Goal: Transaction & Acquisition: Purchase product/service

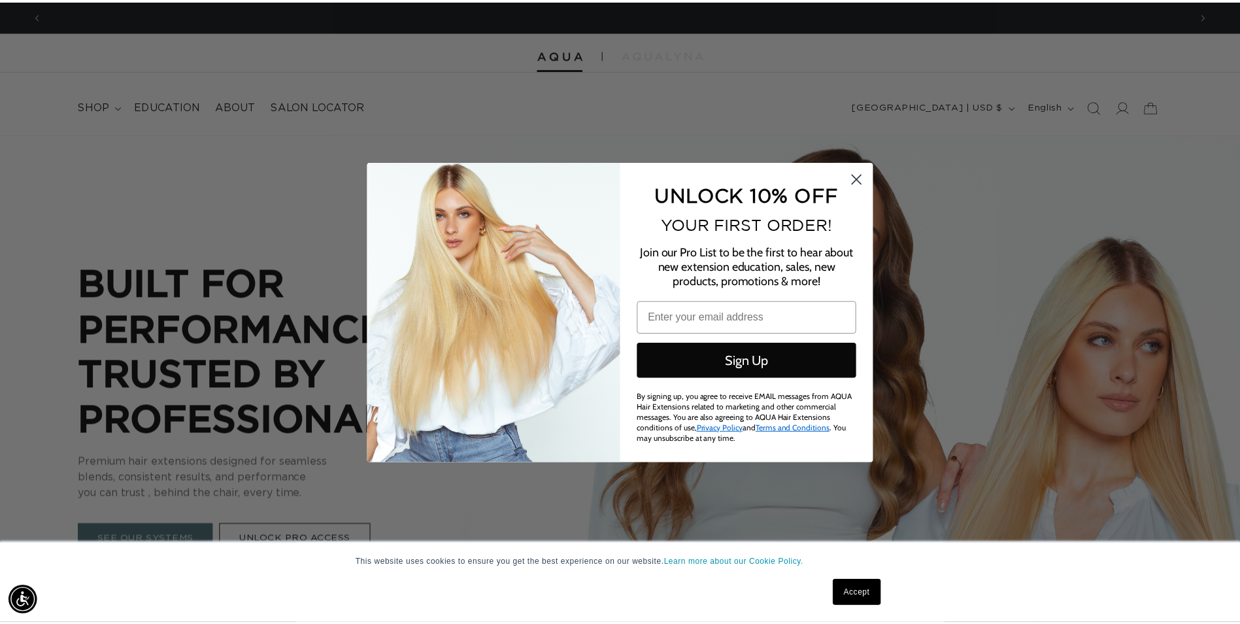
scroll to position [0, 1157]
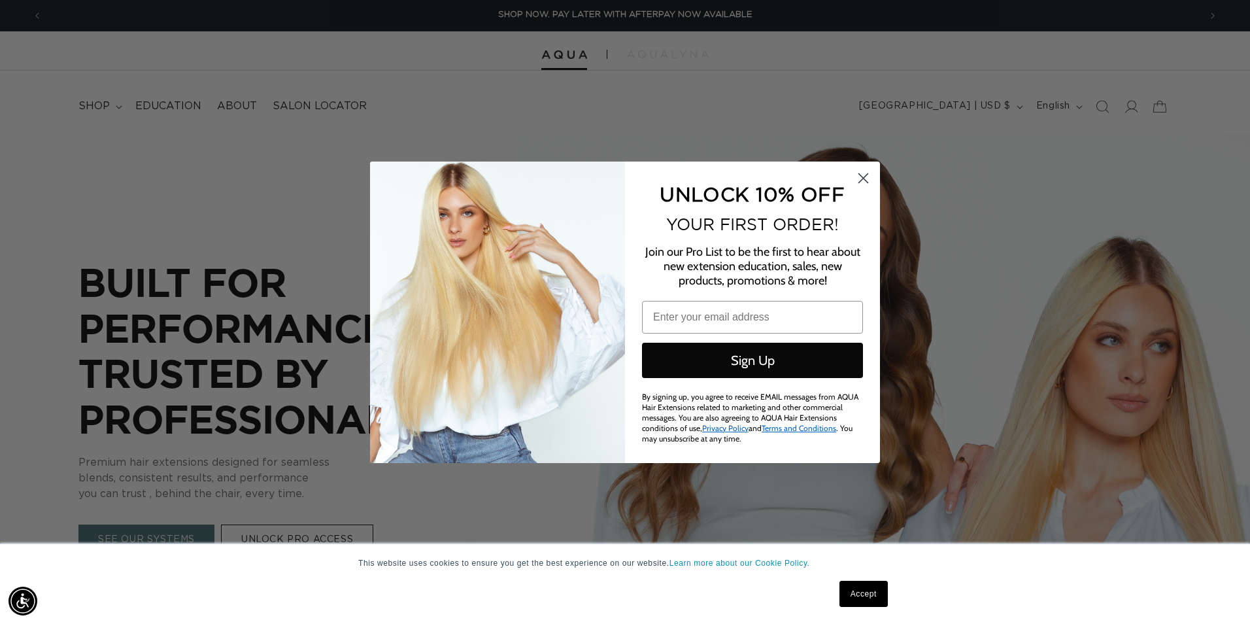
click at [858, 174] on circle "Close dialog" at bounding box center [863, 178] width 22 height 22
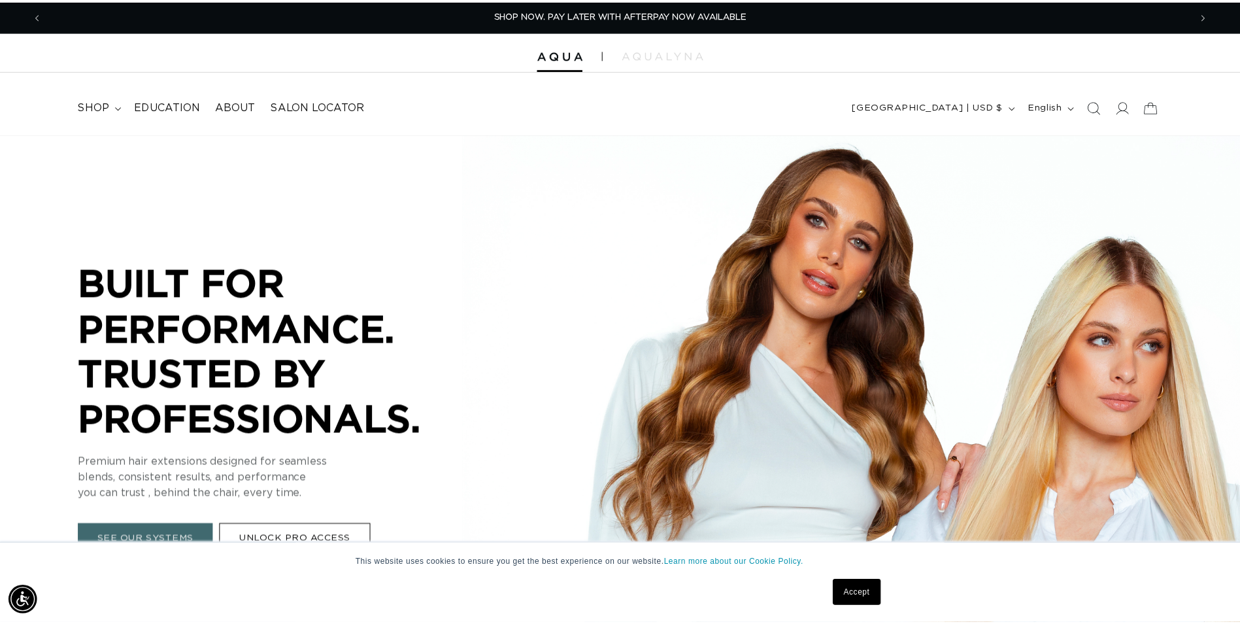
scroll to position [0, 1147]
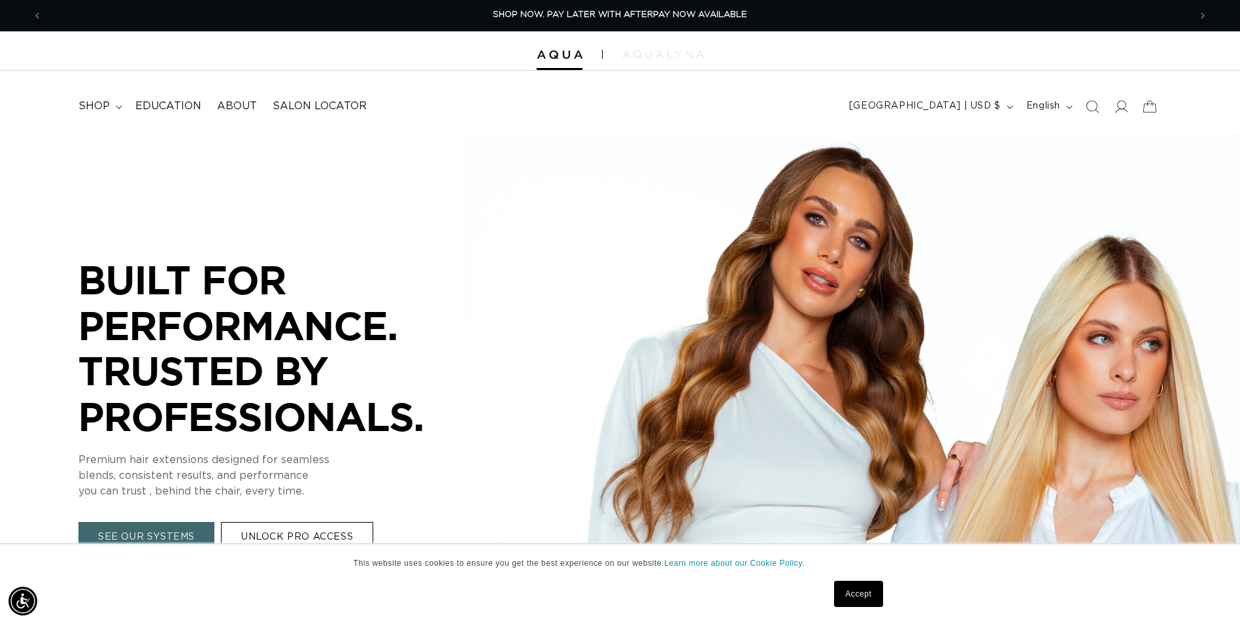
click at [668, 56] on img at bounding box center [663, 54] width 82 height 8
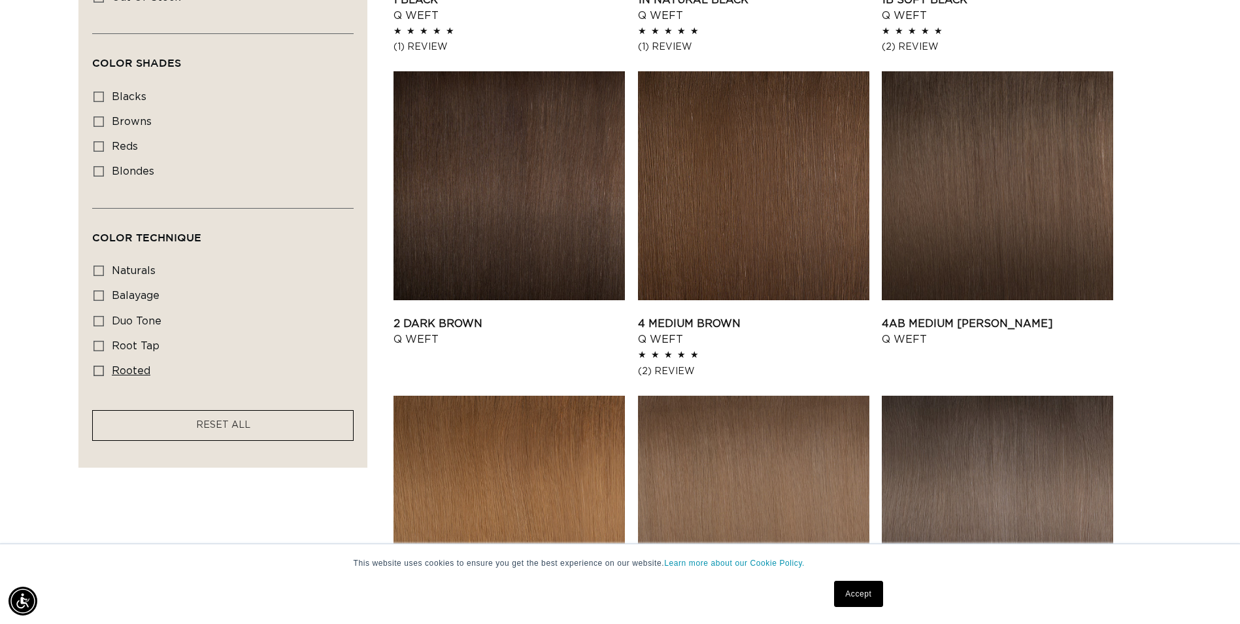
scroll to position [719, 0]
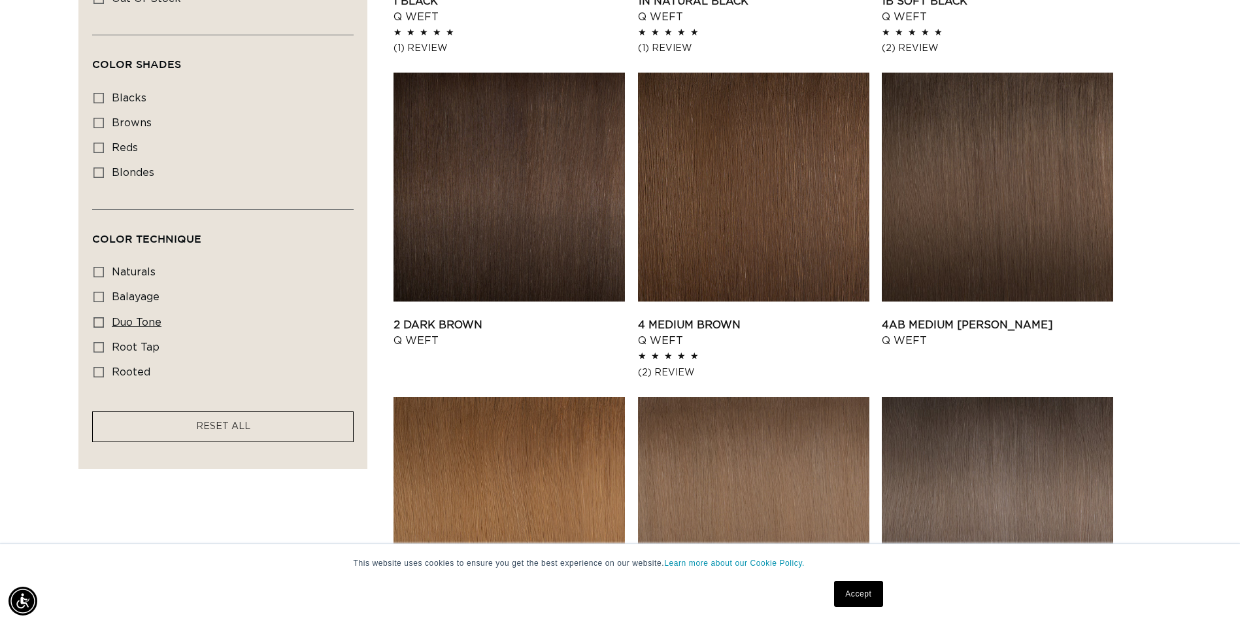
click at [118, 312] on label "duo tone duo tone (5 products)" at bounding box center [218, 323] width 251 height 25
click at [104, 317] on input "duo tone duo tone (5 products)" at bounding box center [98, 322] width 10 height 10
checkbox input "true"
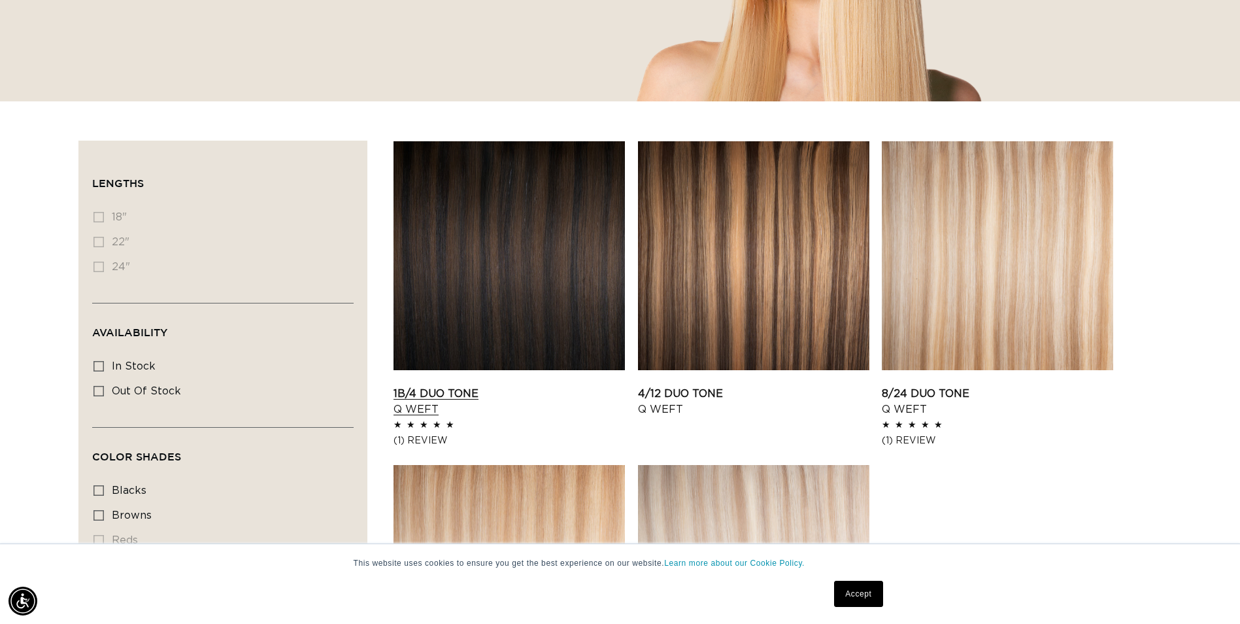
scroll to position [0, 1147]
drag, startPoint x: 503, startPoint y: 230, endPoint x: 491, endPoint y: 231, distance: 12.4
click at [503, 386] on link "1B/4 Duo Tone Q Weft" at bounding box center [509, 401] width 231 height 31
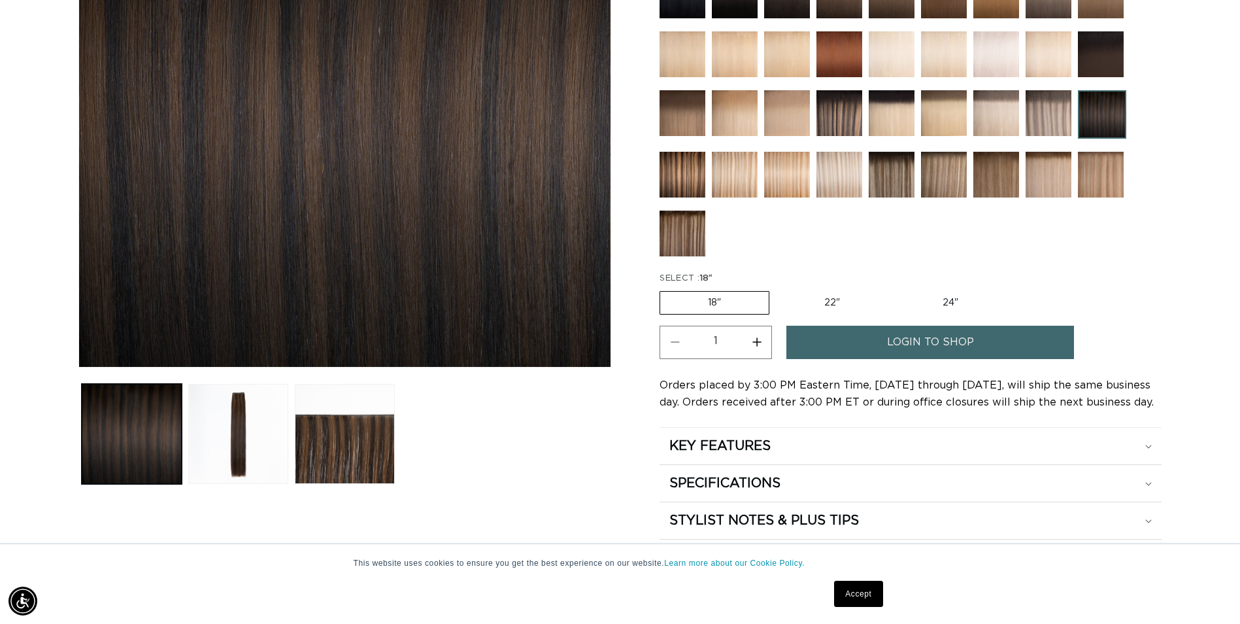
scroll to position [0, 1147]
click at [826, 333] on link "login to shop" at bounding box center [930, 342] width 288 height 33
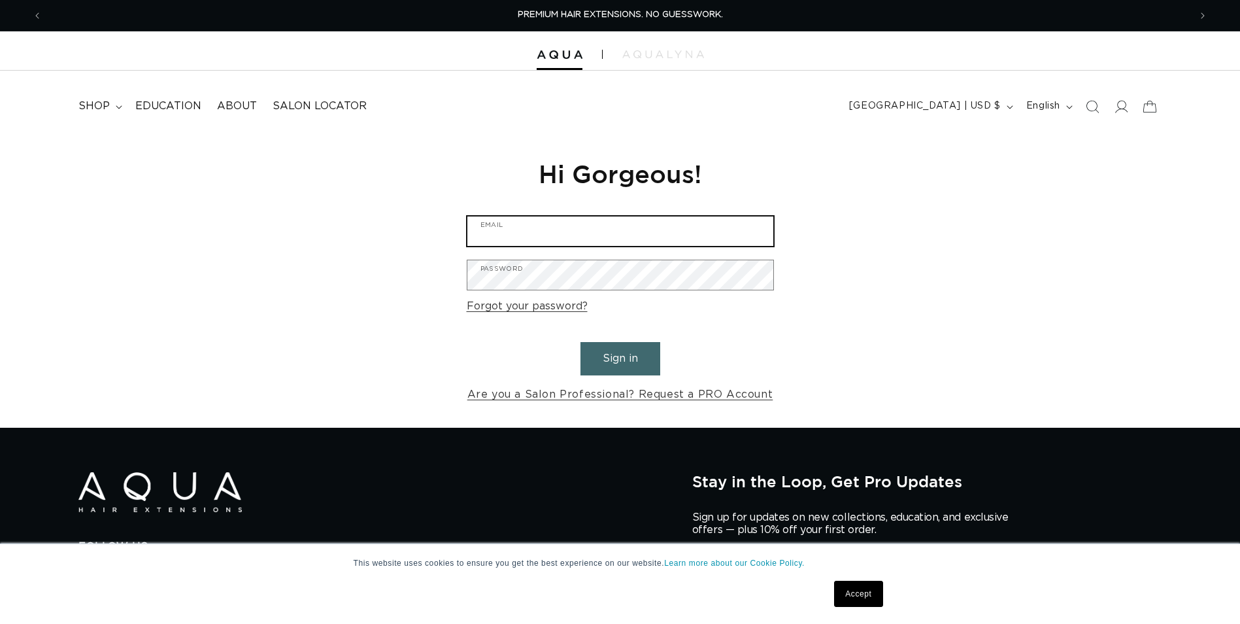
click at [616, 244] on input "Email" at bounding box center [620, 230] width 306 height 29
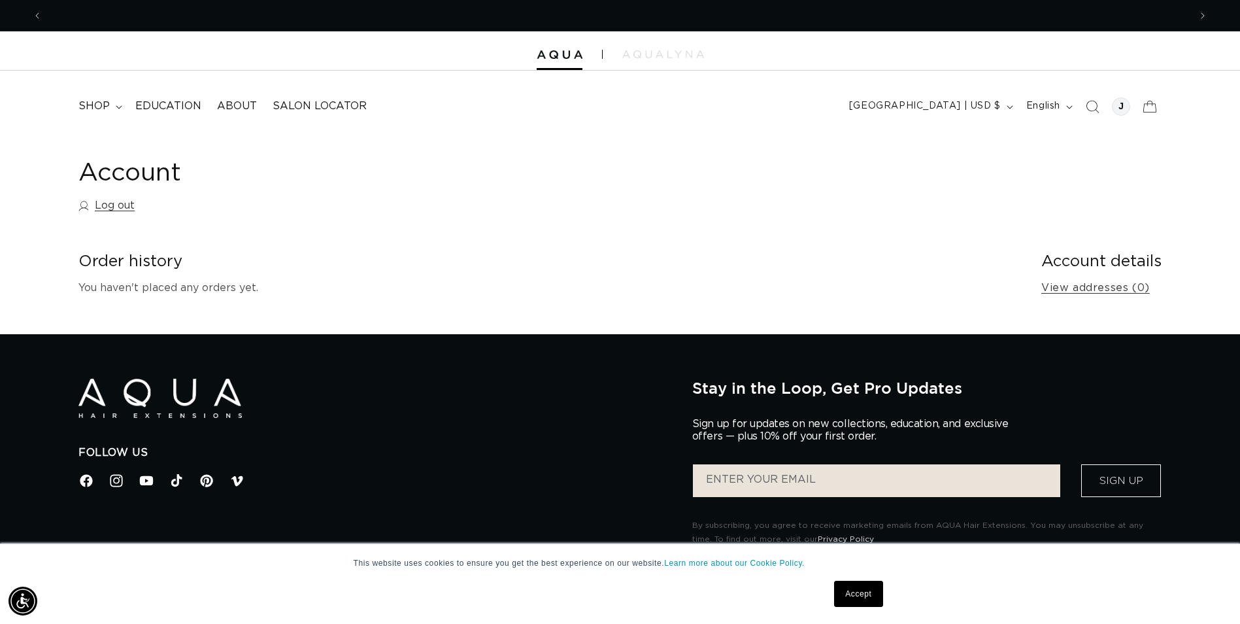
scroll to position [0, 1147]
click at [124, 100] on summary "shop" at bounding box center [99, 106] width 57 height 29
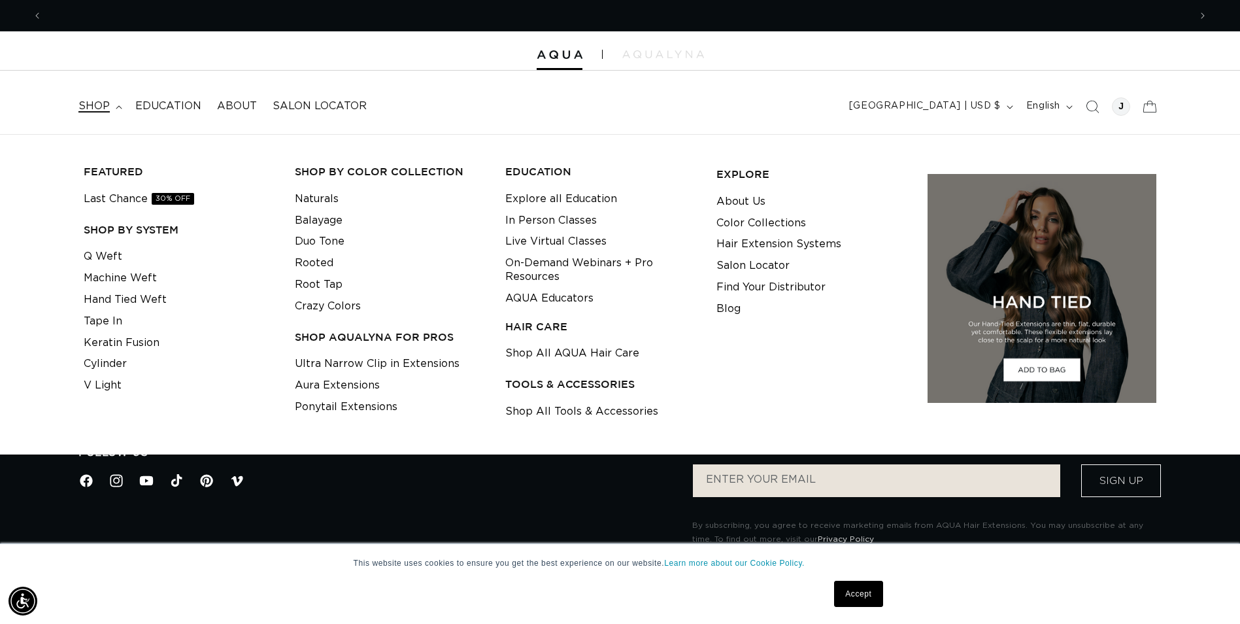
scroll to position [0, 2295]
click at [116, 250] on link "Q Weft" at bounding box center [103, 257] width 39 height 22
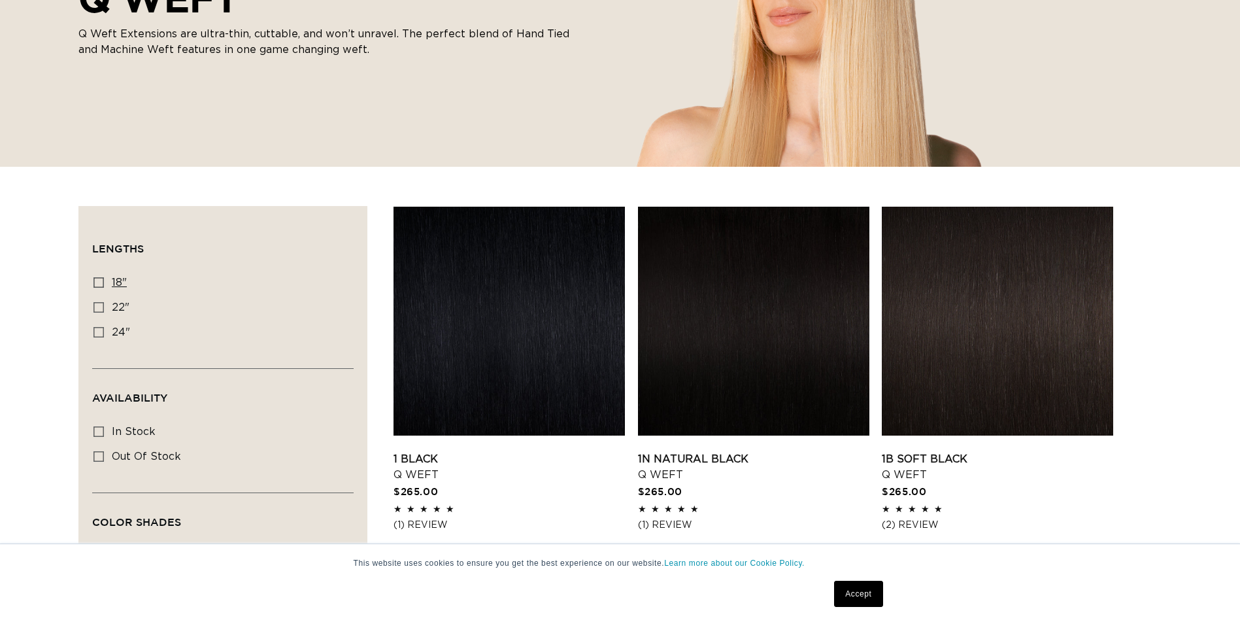
click at [110, 278] on label "18" 18" (5 products)" at bounding box center [218, 283] width 251 height 25
click at [104, 278] on input "18" 18" (5 products)" at bounding box center [98, 282] width 10 height 10
checkbox input "true"
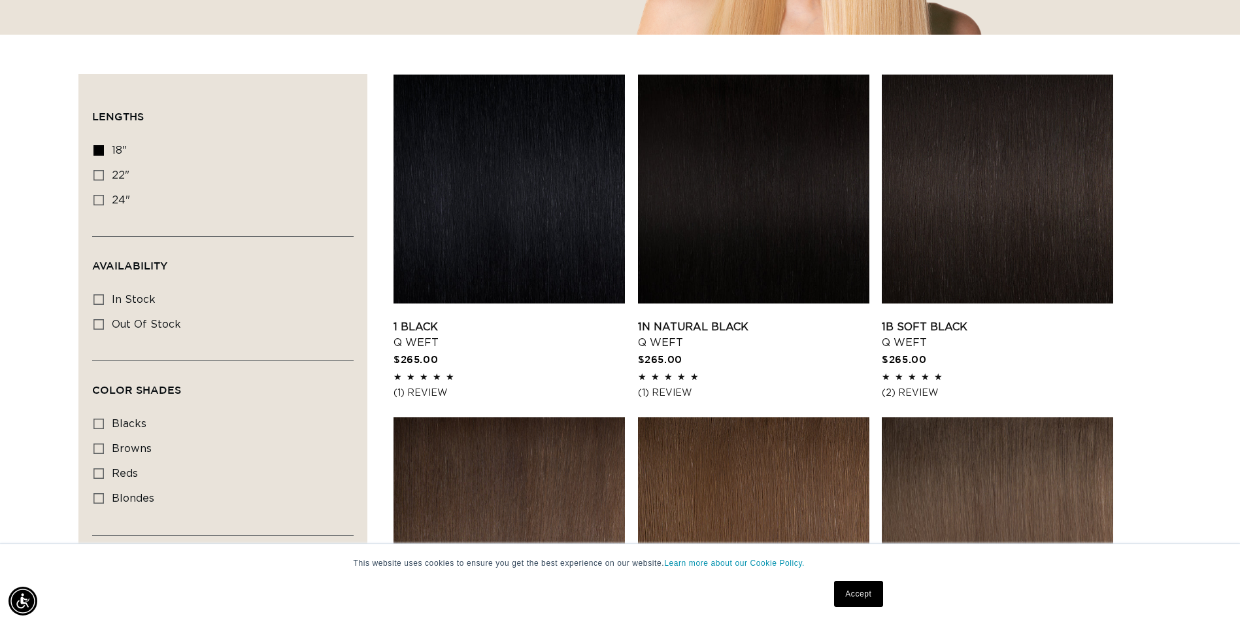
scroll to position [523, 0]
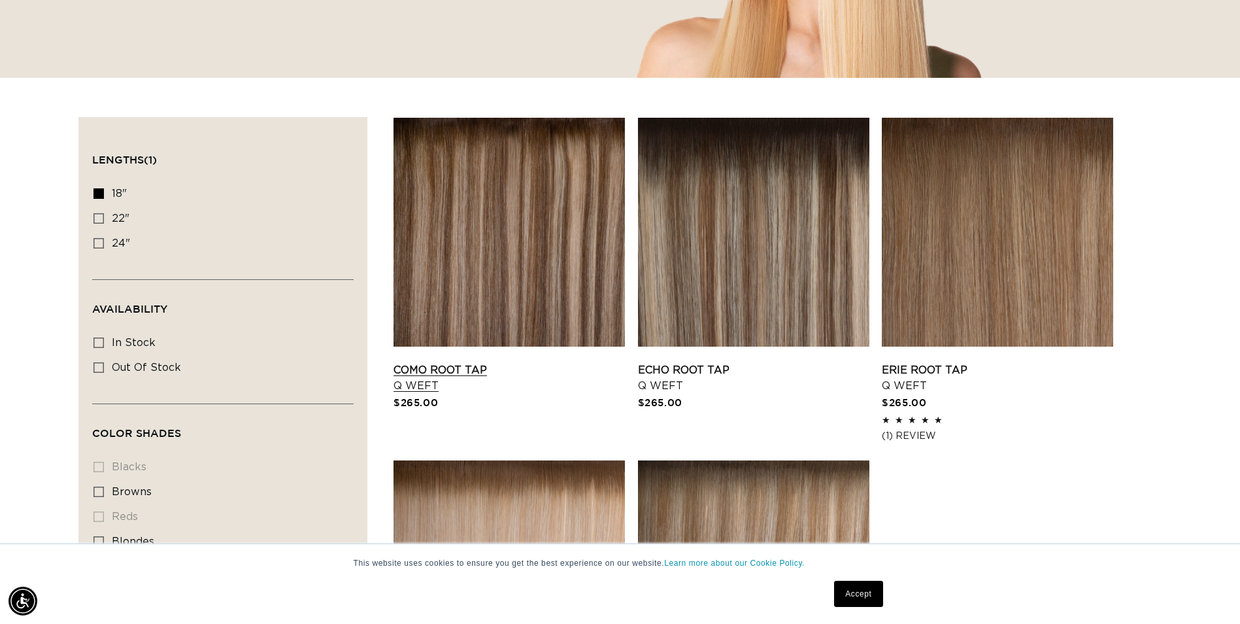
scroll to position [0, 2295]
click at [457, 363] on link "Como Root Tap Q Weft" at bounding box center [509, 377] width 231 height 31
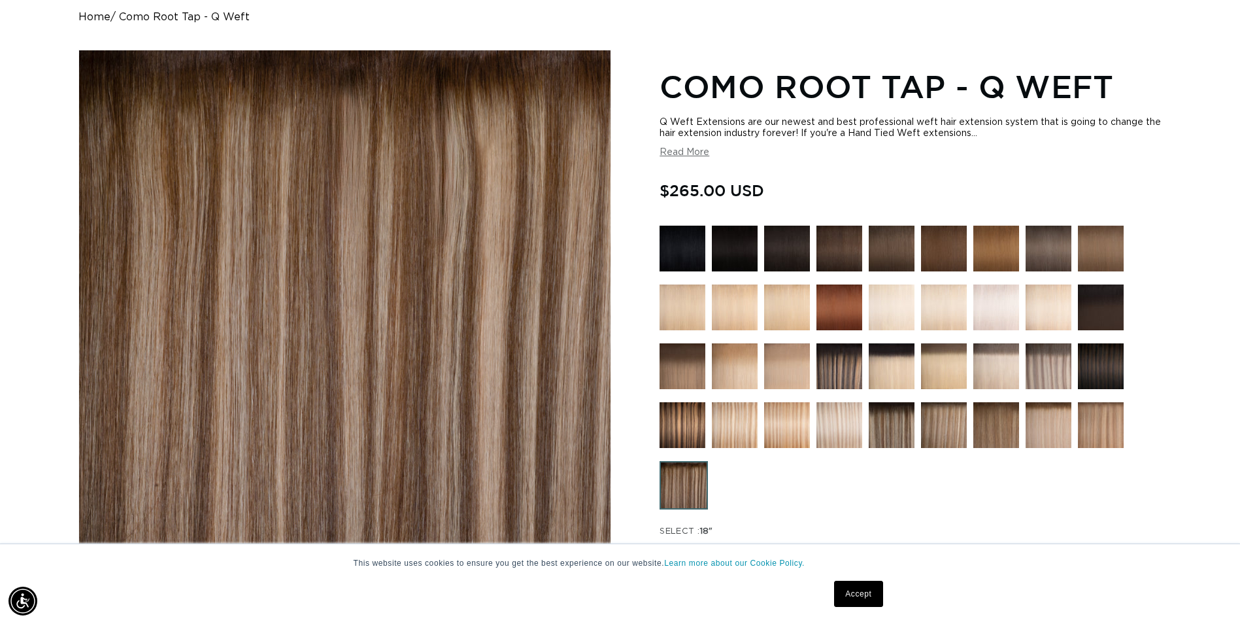
scroll to position [0, 1147]
click at [843, 350] on img at bounding box center [840, 366] width 46 height 46
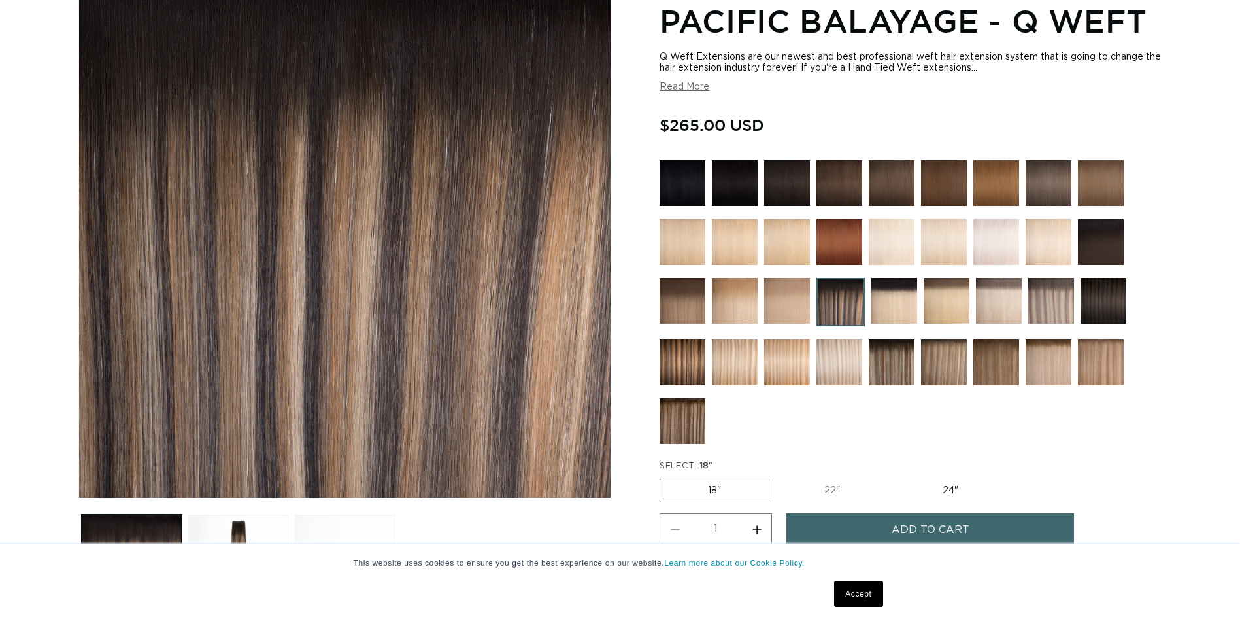
click at [697, 367] on img at bounding box center [683, 362] width 46 height 46
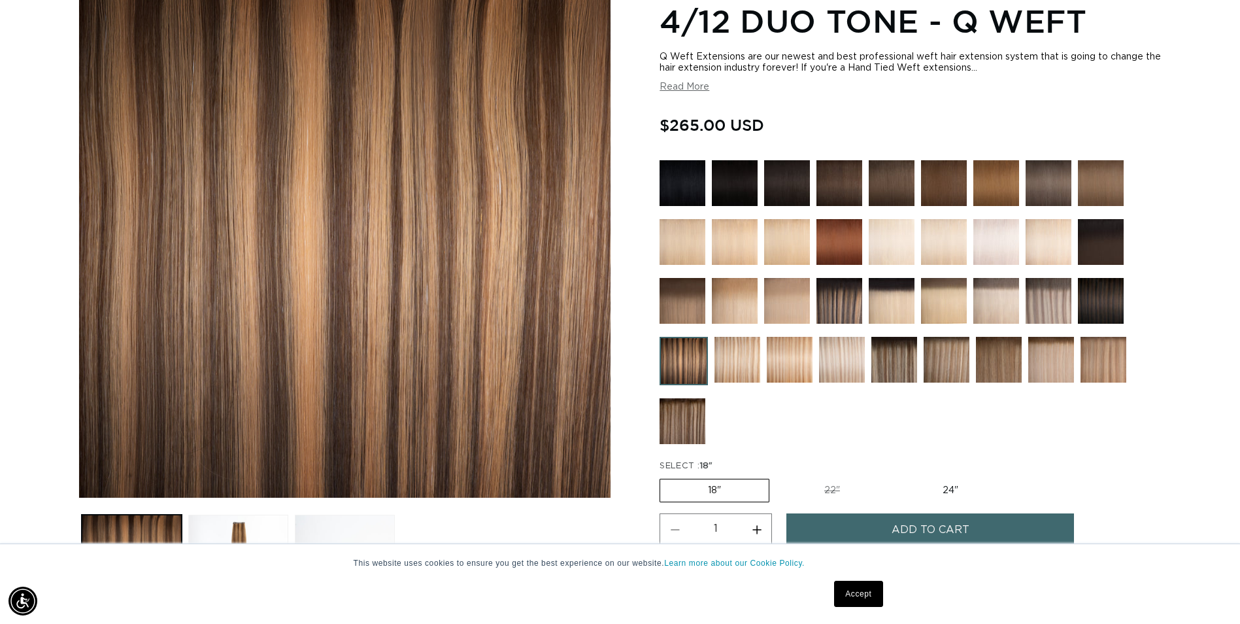
click at [692, 410] on img at bounding box center [683, 421] width 46 height 46
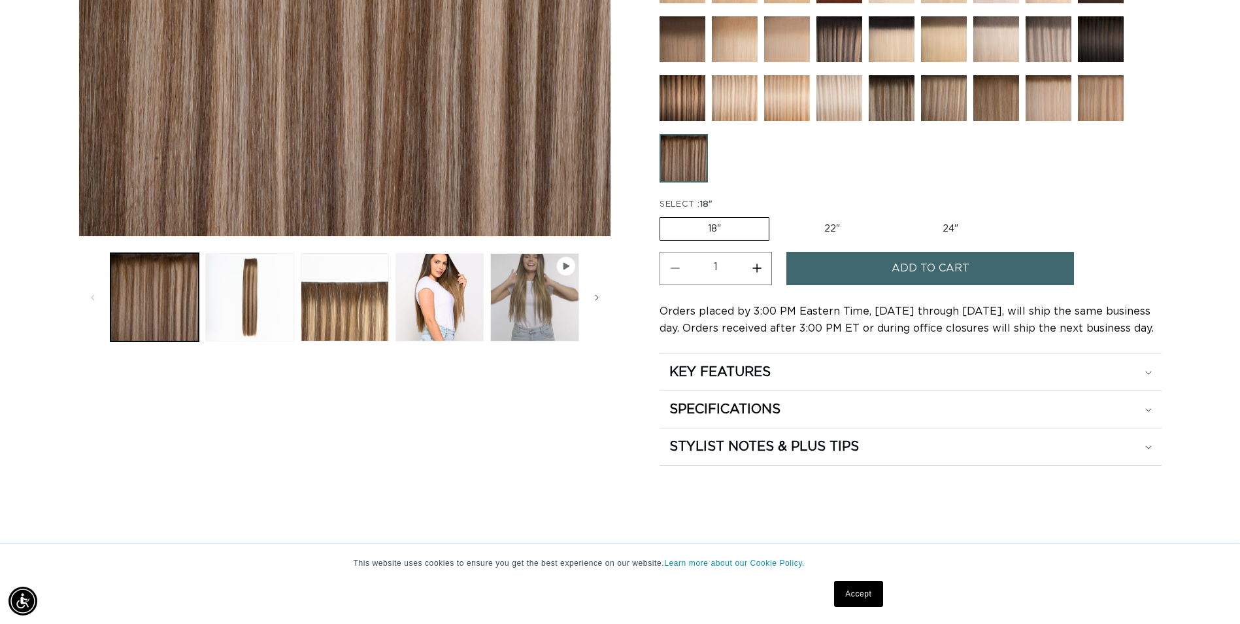
scroll to position [0, 1147]
click at [309, 305] on button "Load image 3 in gallery view" at bounding box center [345, 297] width 88 height 88
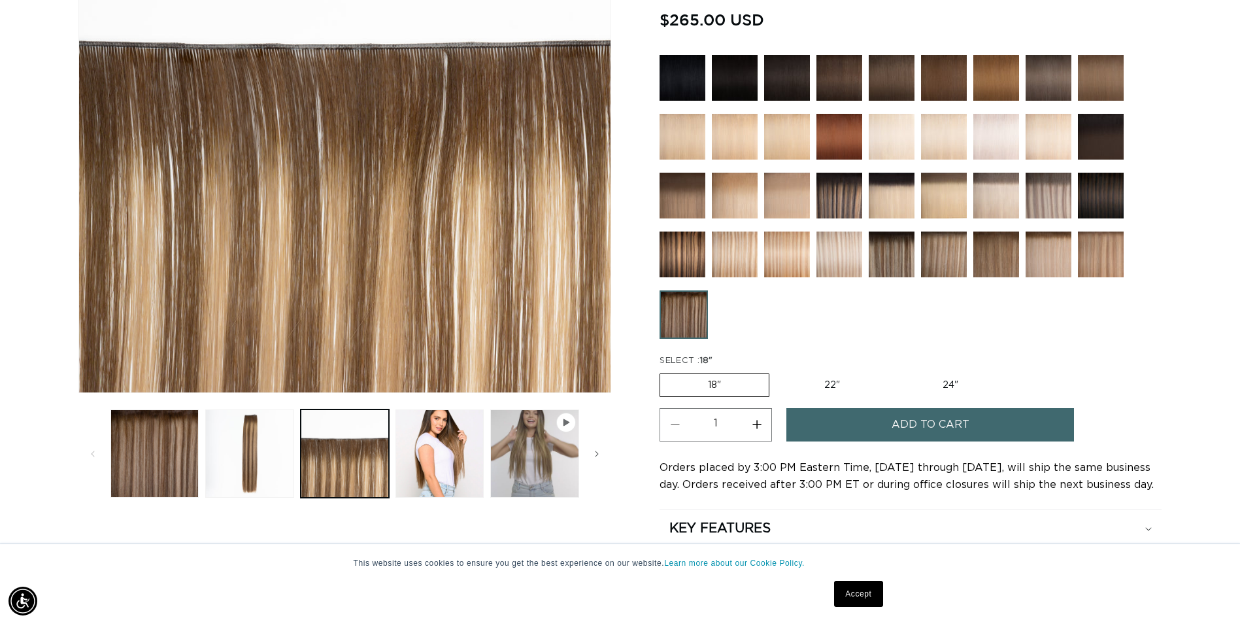
scroll to position [311, 0]
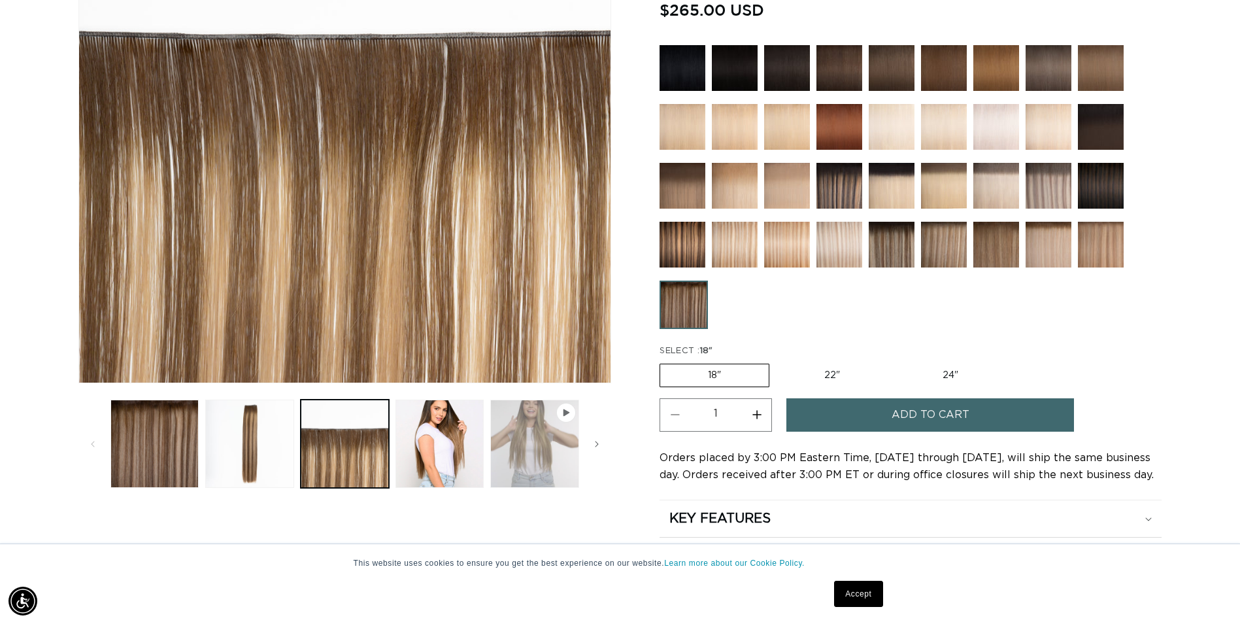
click at [523, 453] on button "Play video 1 in gallery view" at bounding box center [534, 443] width 88 height 88
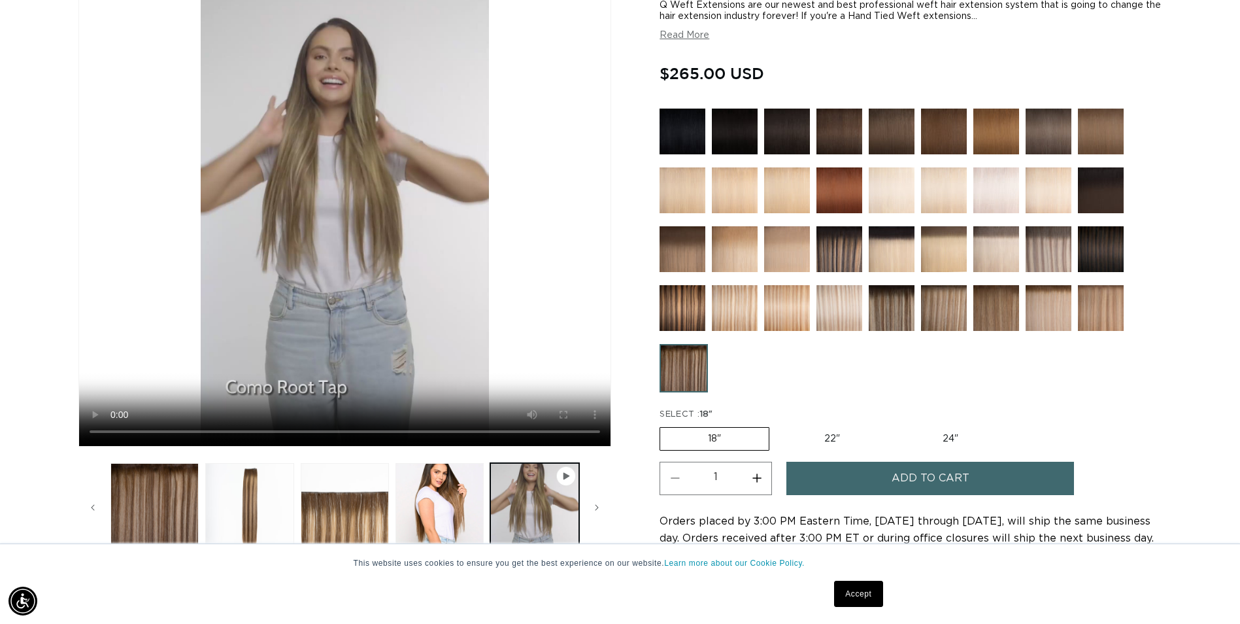
scroll to position [0, 95]
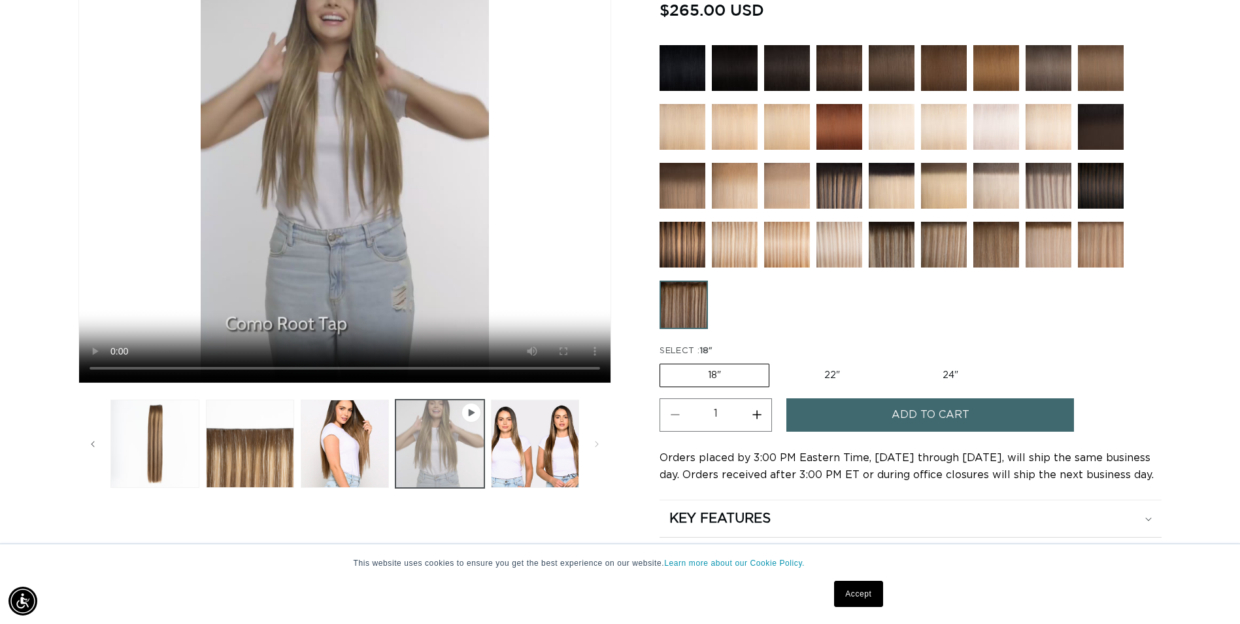
click at [423, 443] on button "Play video 1 in gallery view" at bounding box center [440, 443] width 88 height 88
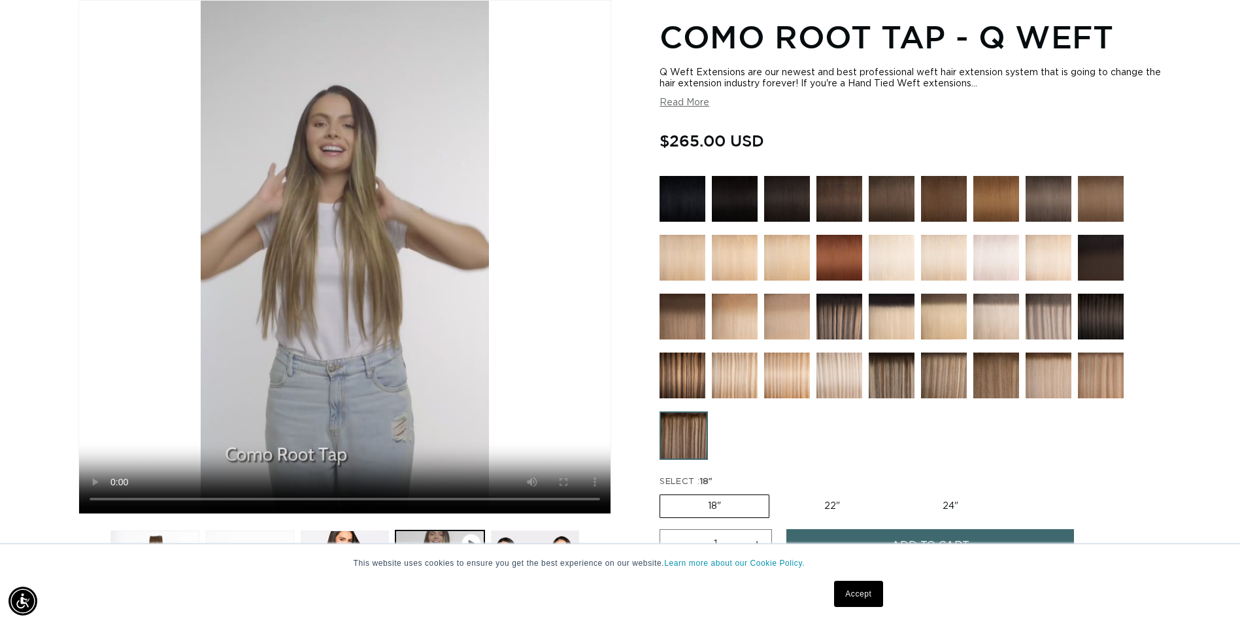
scroll to position [0, 0]
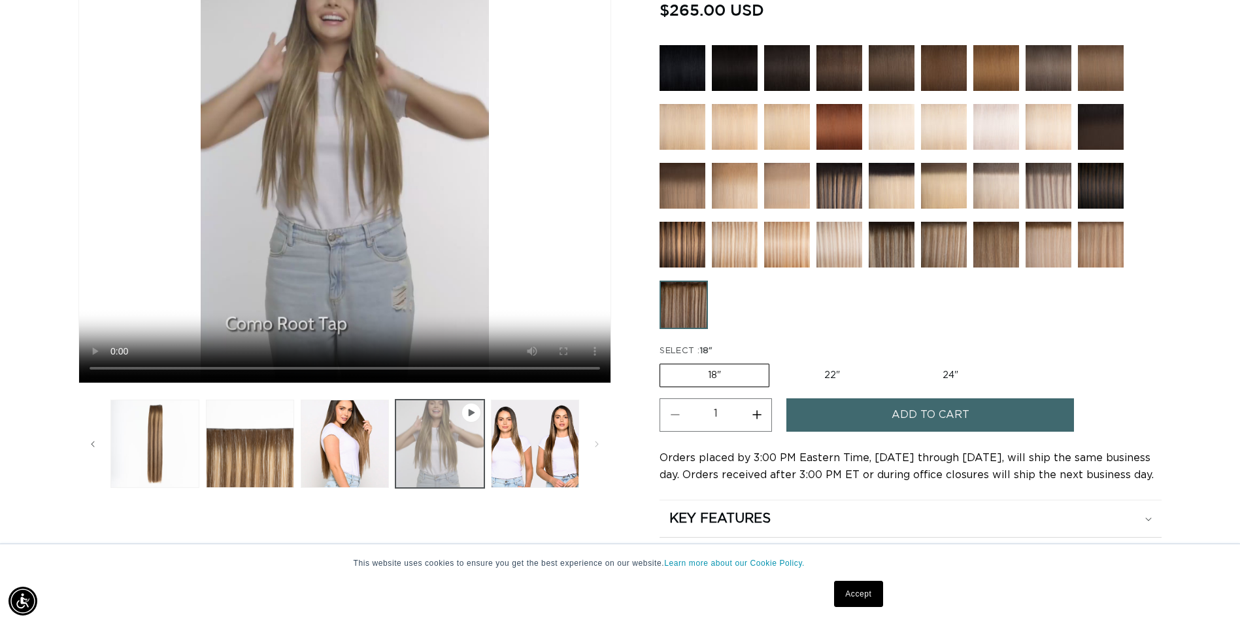
click at [469, 446] on button "Play video 1 in gallery view" at bounding box center [440, 443] width 88 height 88
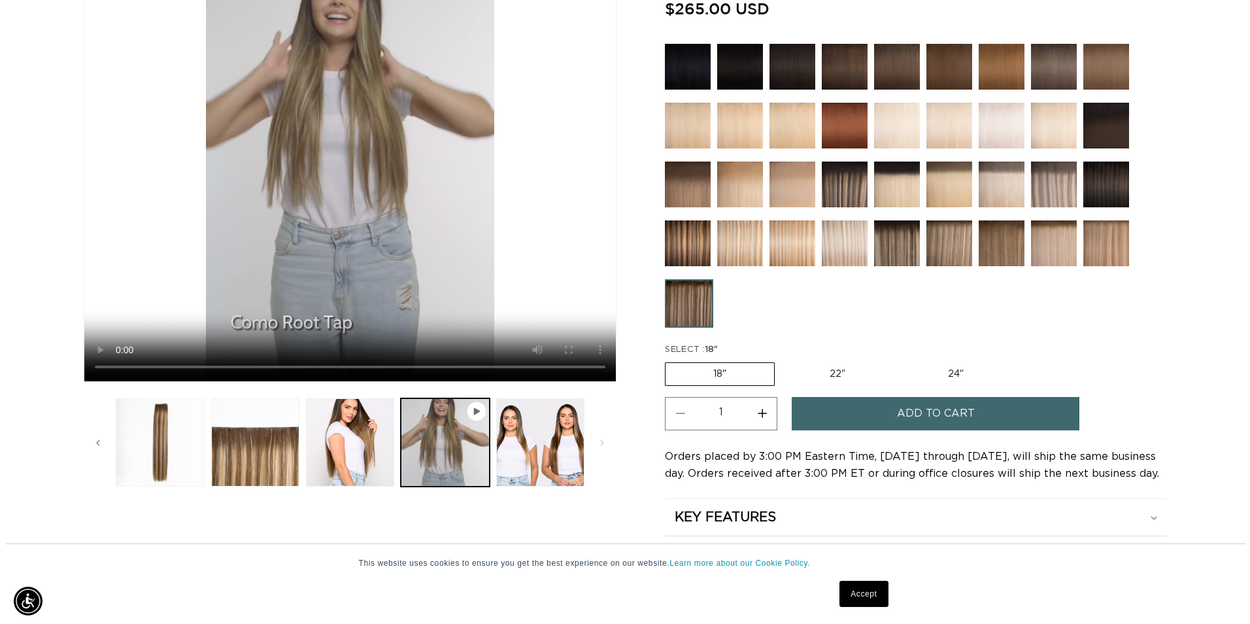
scroll to position [442, 0]
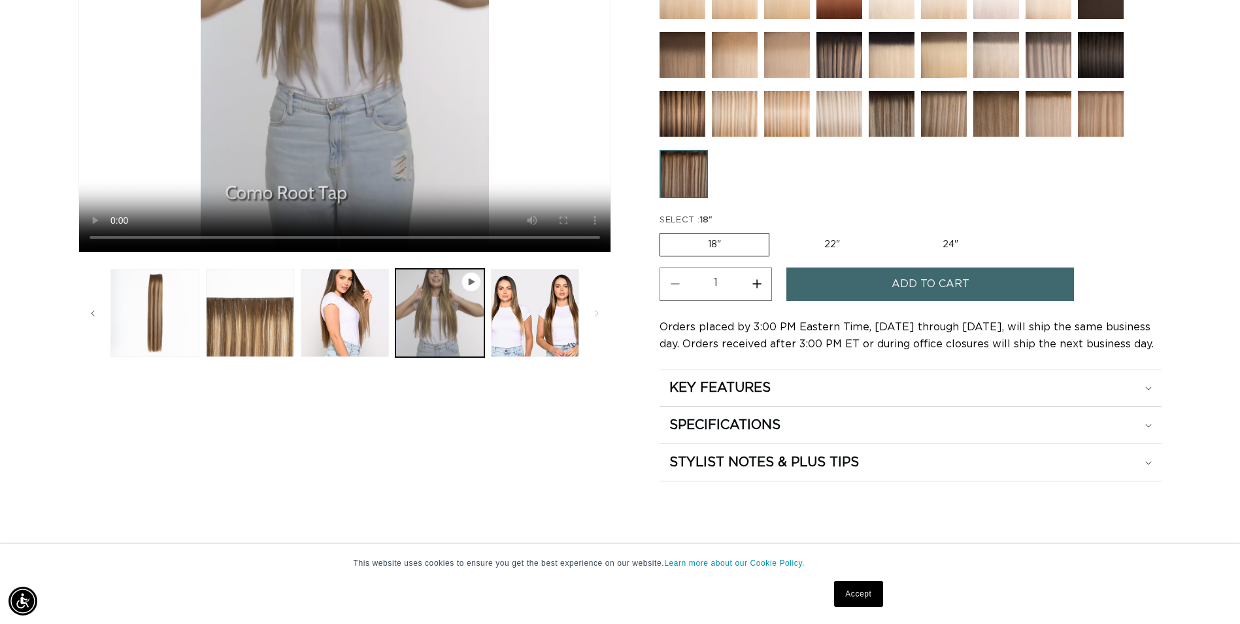
click at [800, 293] on button "Add to cart" at bounding box center [930, 283] width 288 height 33
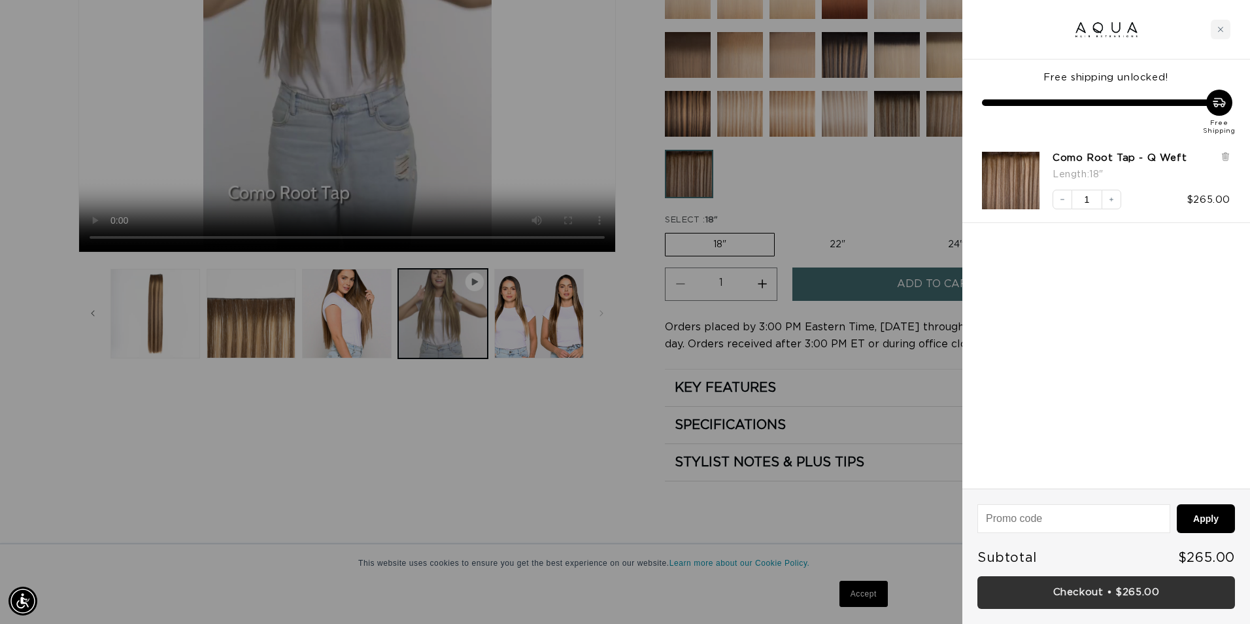
scroll to position [0, 0]
click at [1119, 594] on link "Checkout • $265.00" at bounding box center [1106, 592] width 258 height 33
